Goal: Transaction & Acquisition: Purchase product/service

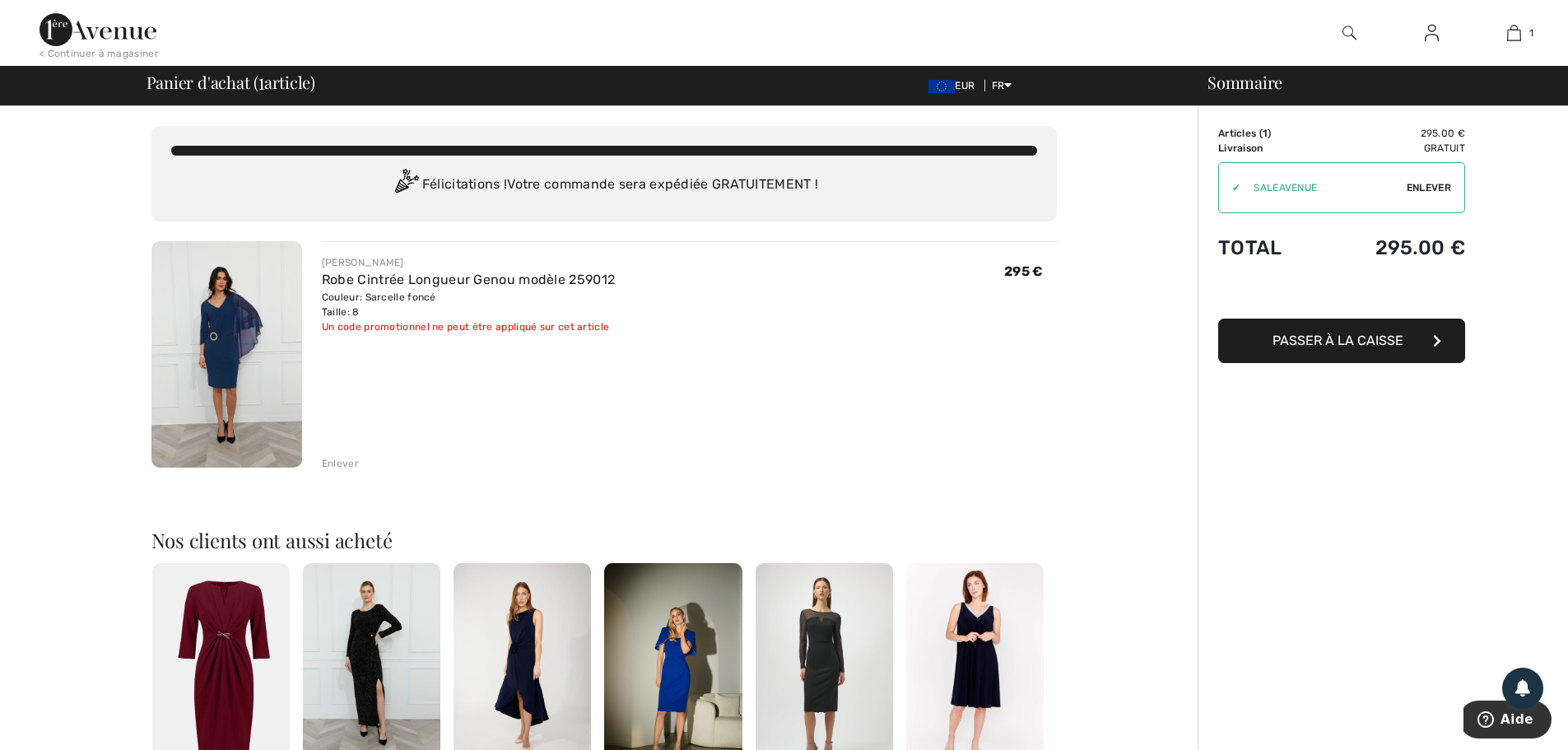
click at [217, 346] on img at bounding box center [227, 354] width 150 height 227
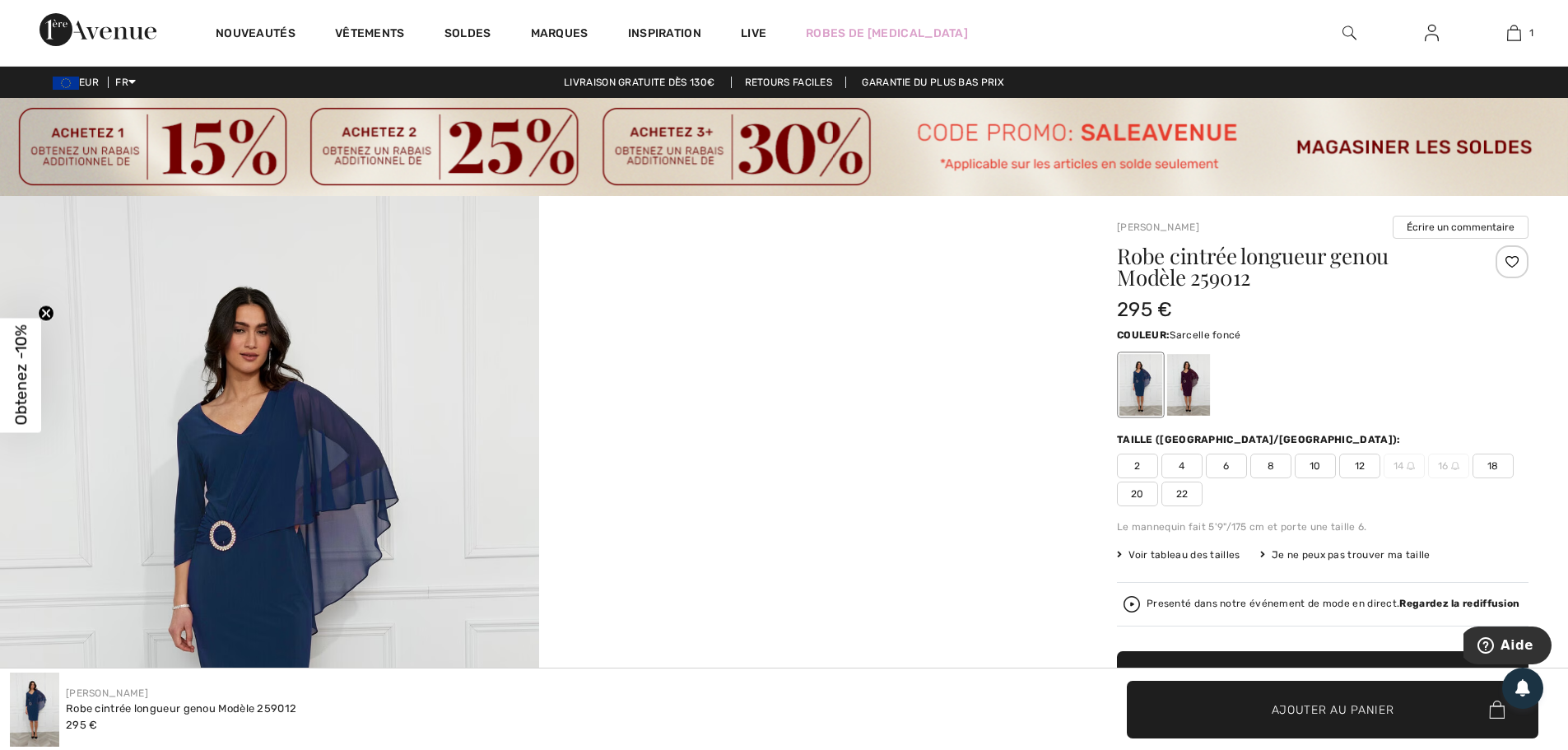
scroll to position [165, 0]
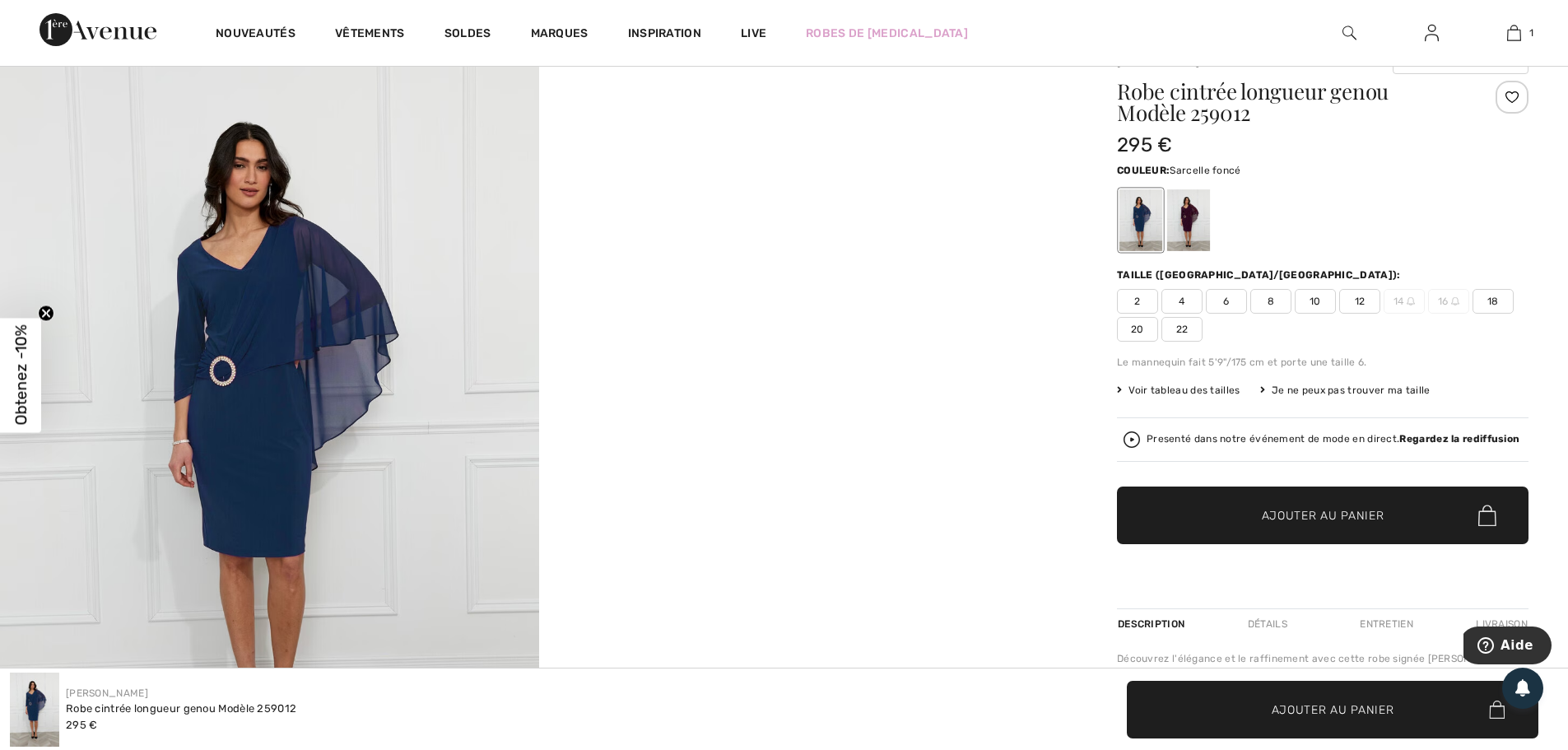
click at [1236, 438] on div "Presenté dans notre événement de mode en direct. Regardez la rediffusion" at bounding box center [1334, 438] width 373 height 11
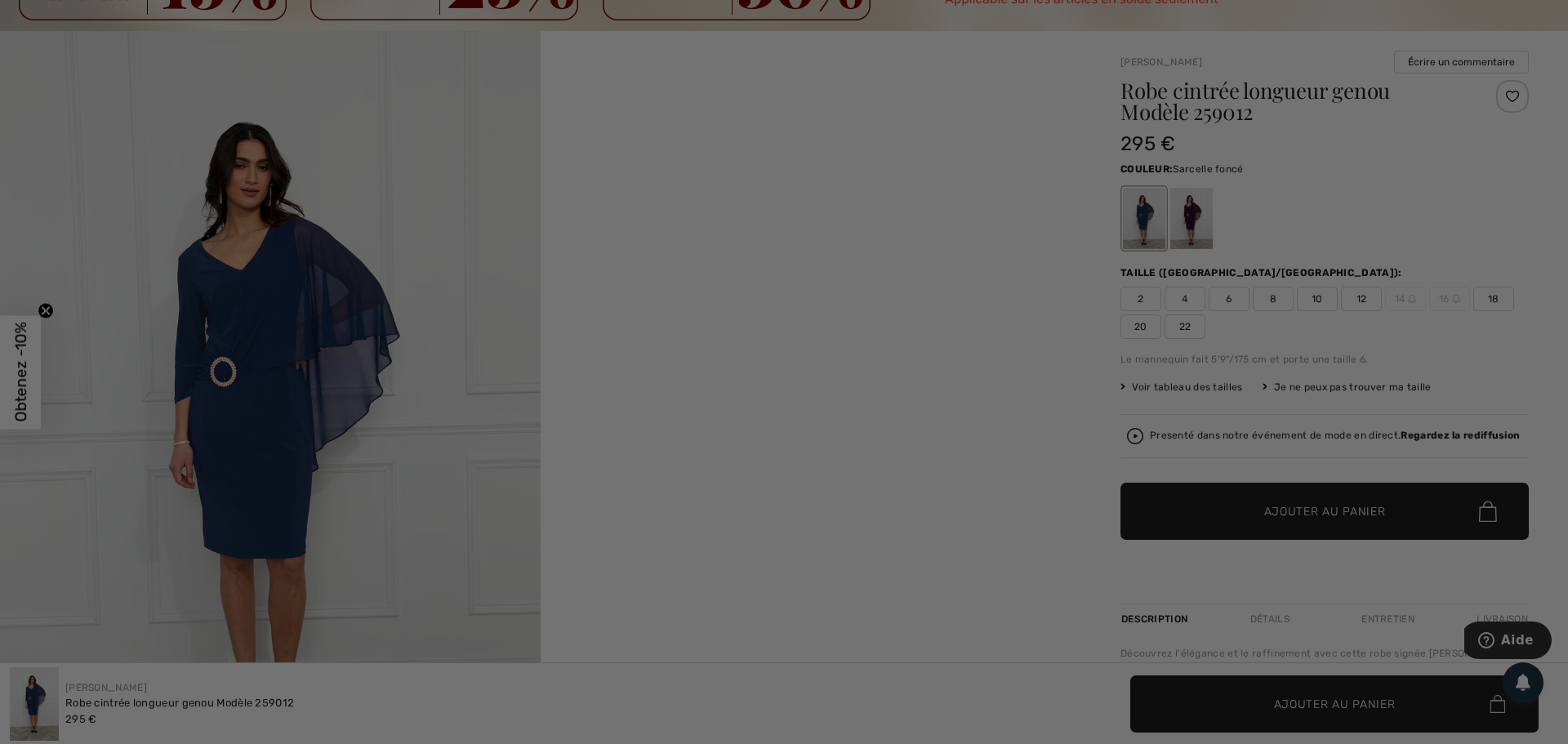
scroll to position [0, 0]
checkbox input "true"
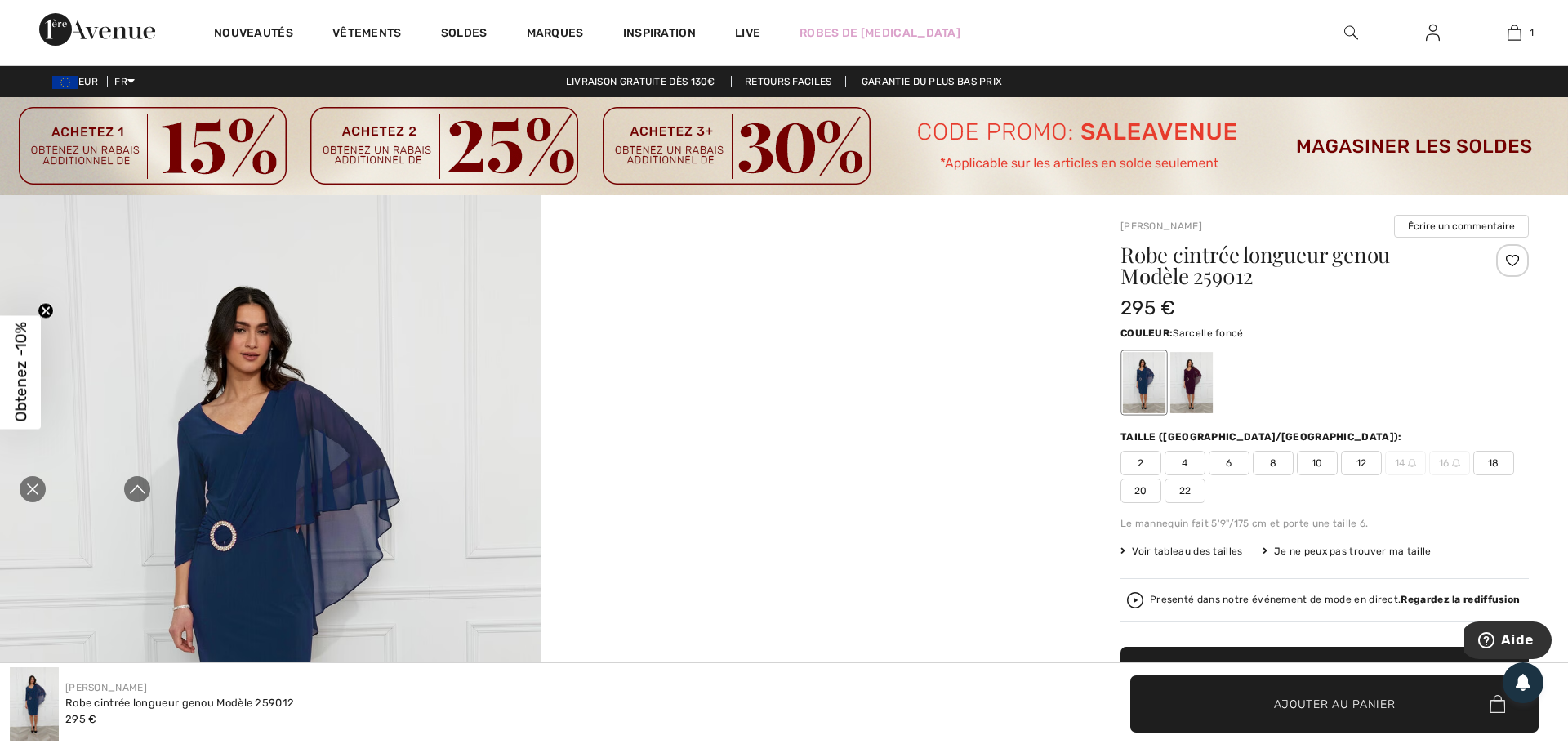
click at [27, 482] on icon "Fermer la curation en direct" at bounding box center [33, 489] width 19 height 19
click at [263, 485] on img at bounding box center [270, 601] width 540 height 811
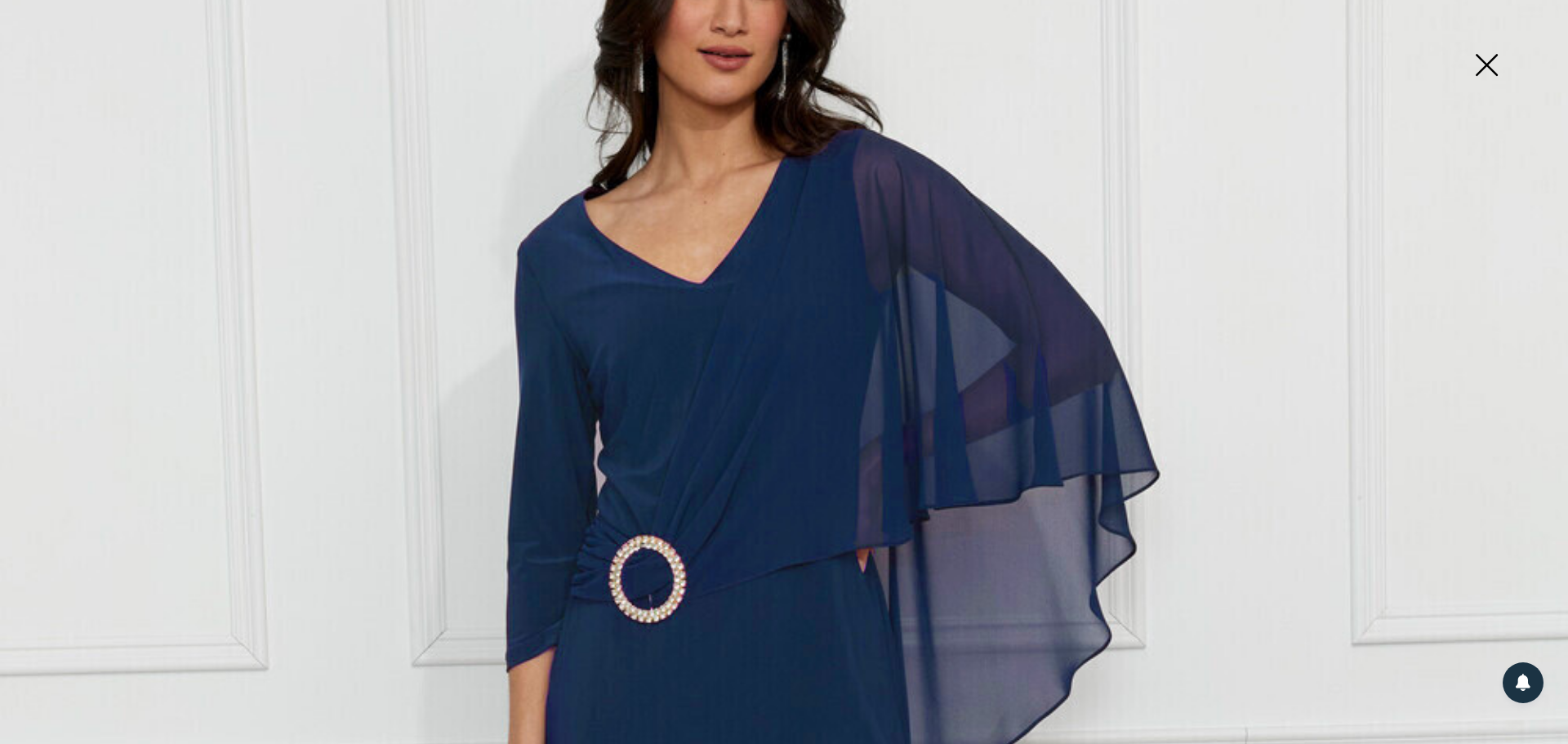
scroll to position [409, 0]
click at [1497, 76] on img at bounding box center [1486, 66] width 81 height 84
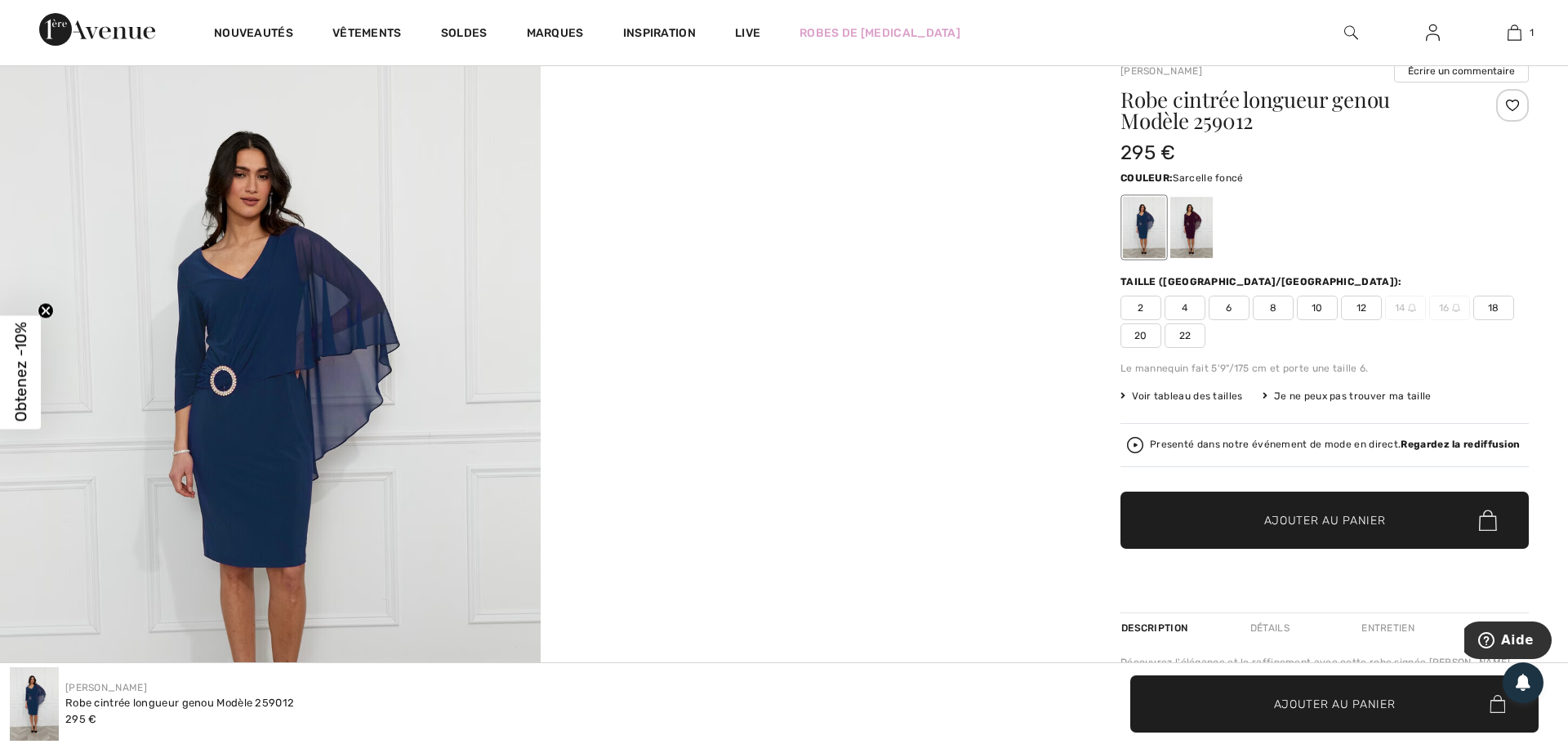
scroll to position [81, 0]
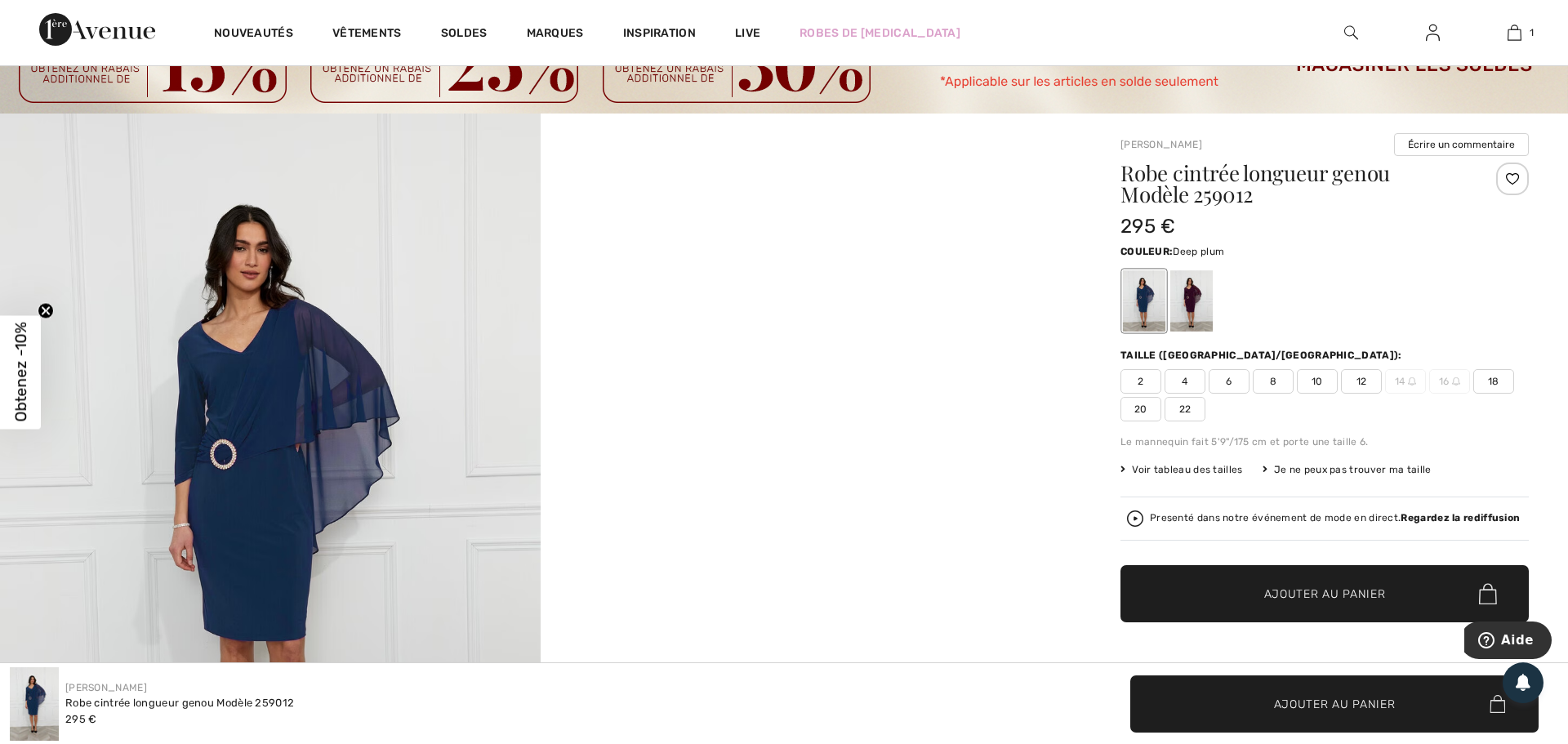
click at [1170, 300] on div at bounding box center [1191, 300] width 43 height 61
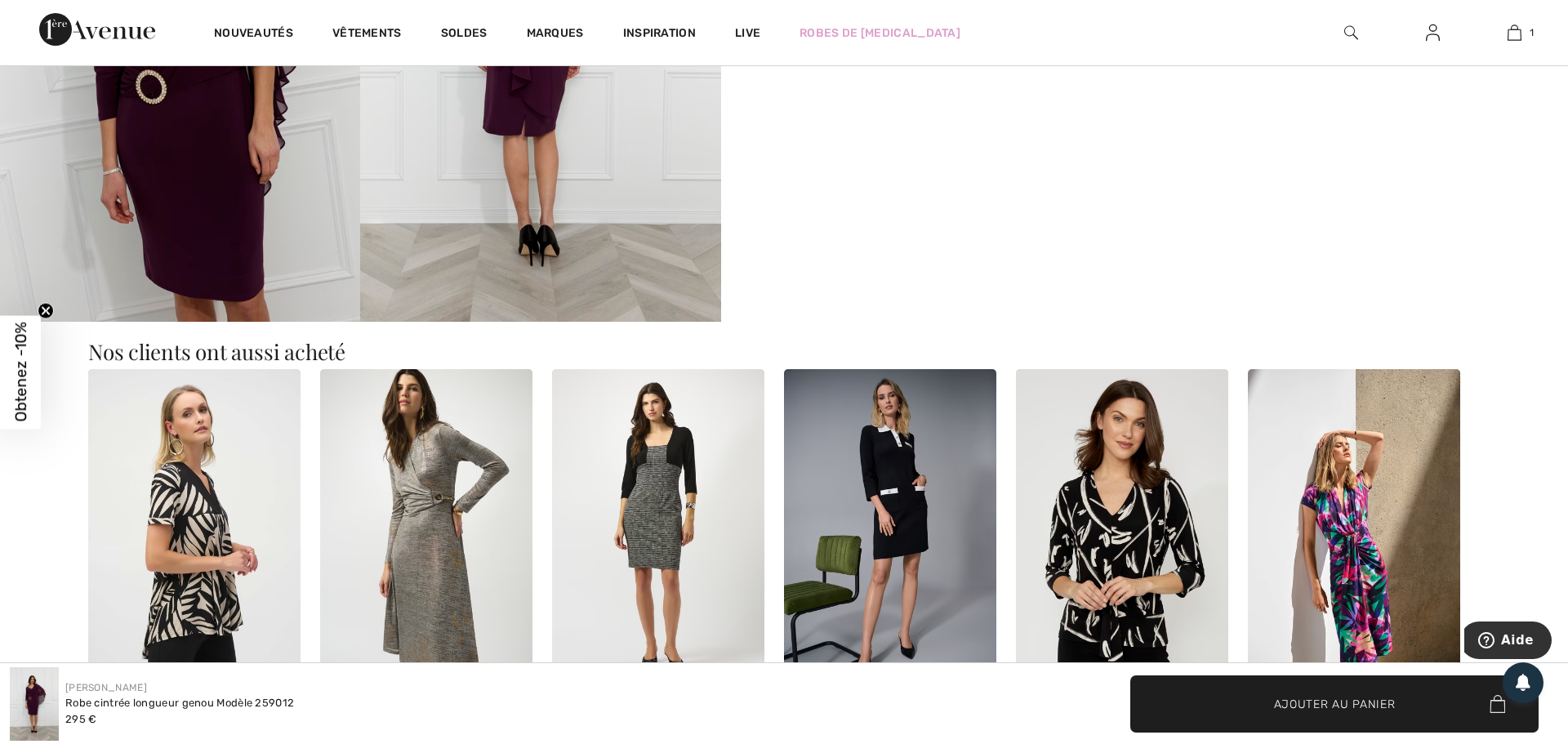
scroll to position [1307, 0]
